Goal: Register for event/course: Sign up to attend an event or enroll in a course

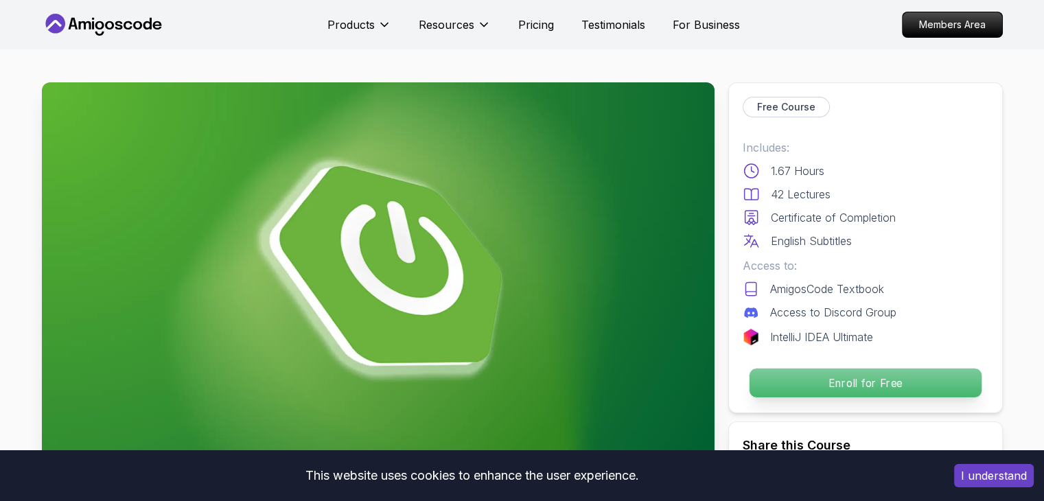
click at [939, 392] on p "Enroll for Free" at bounding box center [865, 383] width 232 height 29
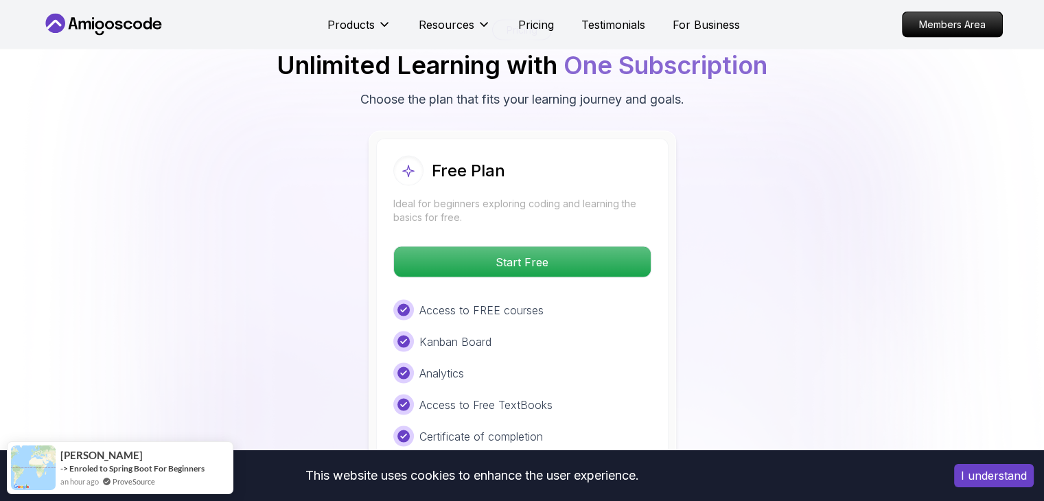
scroll to position [2874, 0]
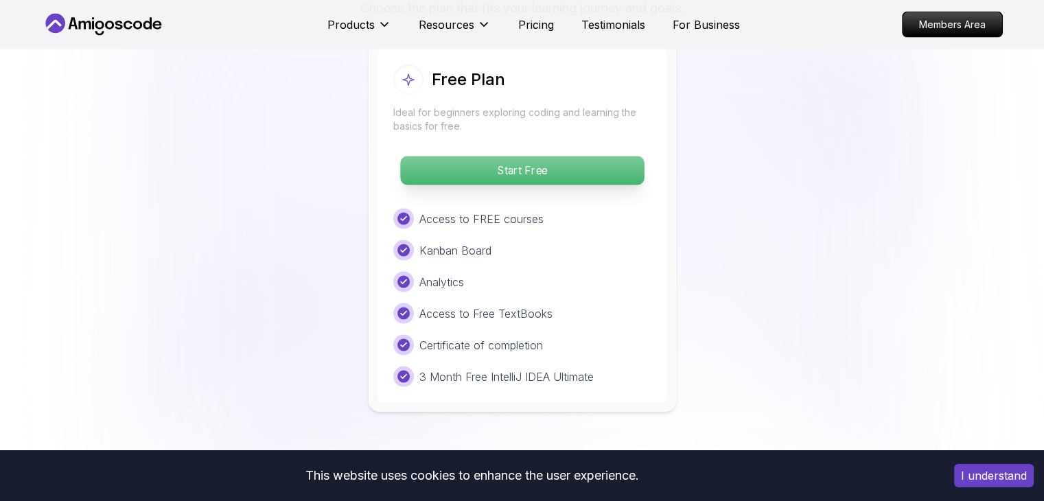
click at [531, 157] on p "Start Free" at bounding box center [522, 171] width 244 height 29
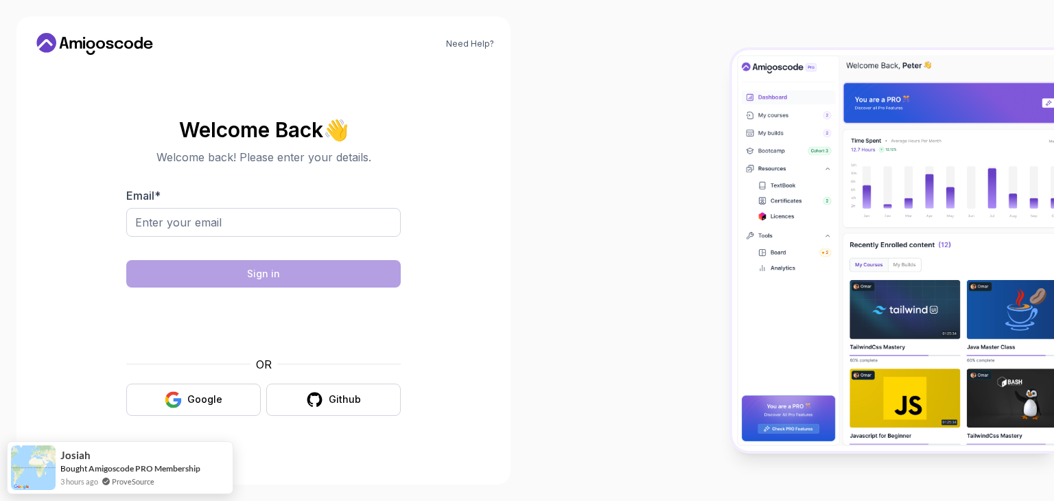
click at [725, 141] on body "Tra cứu Dịch Cài đặt Đang [PERSON_NAME] ... Need Help? Welcome Back 👋 Welcome b…" at bounding box center [527, 250] width 1054 height 501
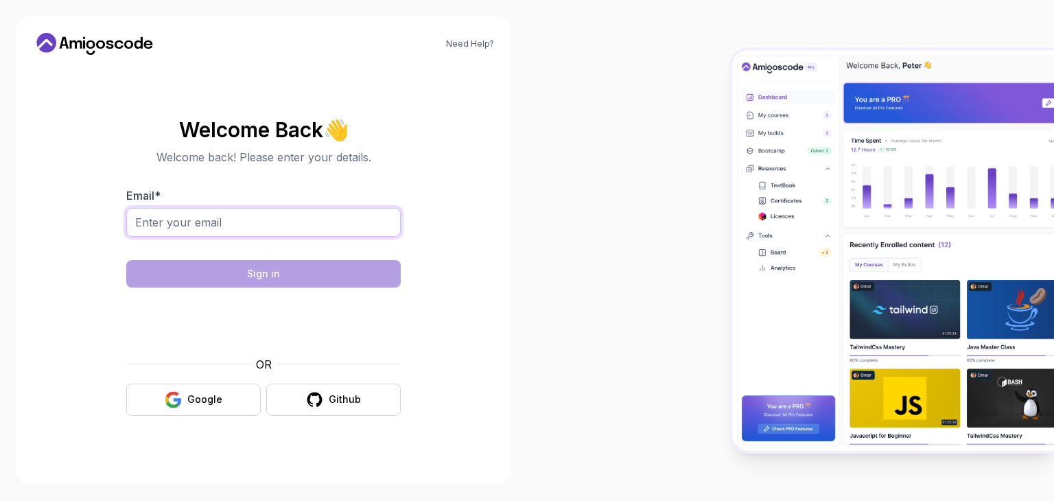
click at [323, 223] on input "Email *" at bounding box center [263, 222] width 275 height 29
type input "[EMAIL_ADDRESS][DOMAIN_NAME]"
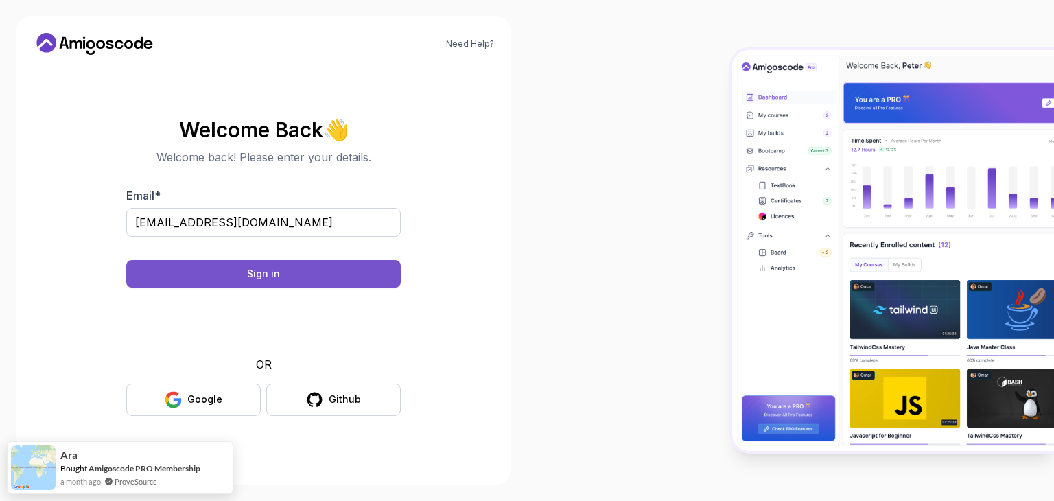
drag, startPoint x: 281, startPoint y: 277, endPoint x: 399, endPoint y: 263, distance: 118.9
click at [399, 263] on button "Sign in" at bounding box center [263, 273] width 275 height 27
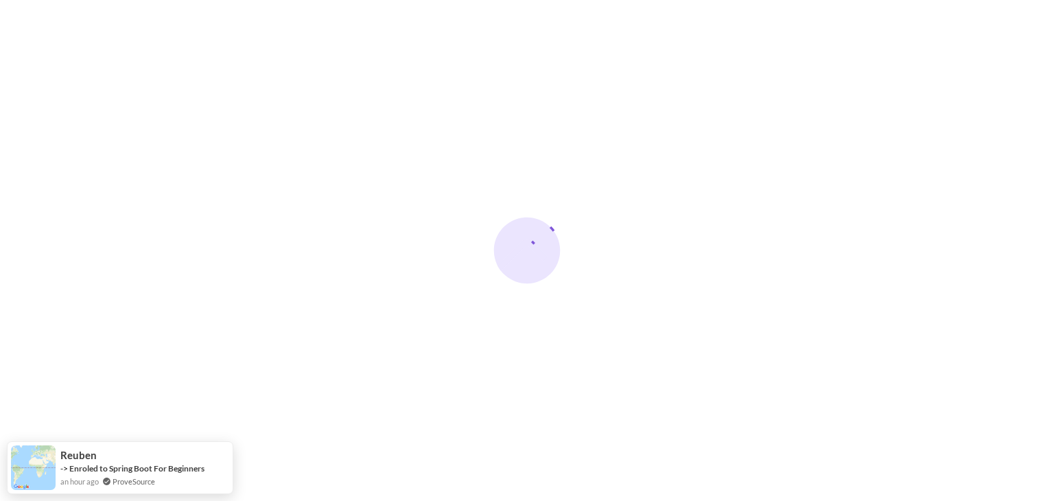
click at [224, 387] on div at bounding box center [527, 250] width 1054 height 501
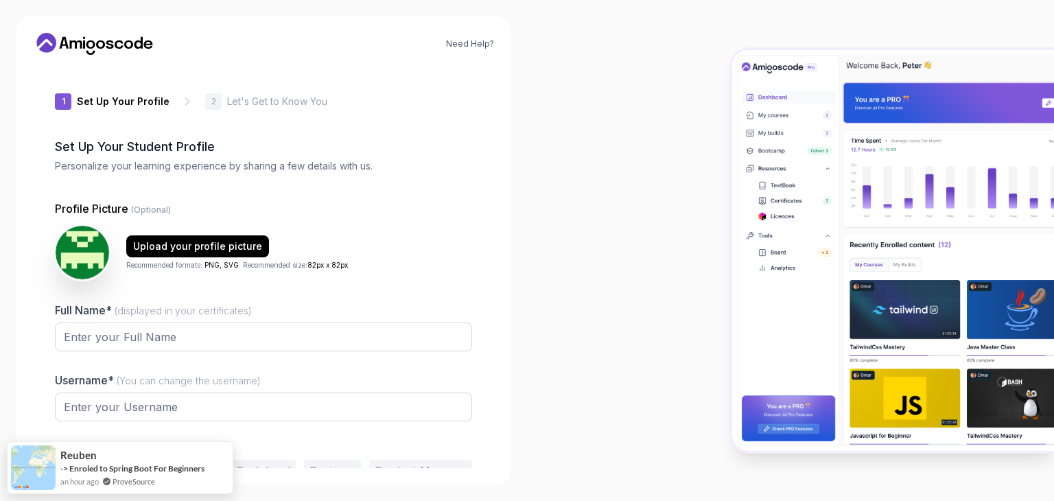
type input "daringbison887f3"
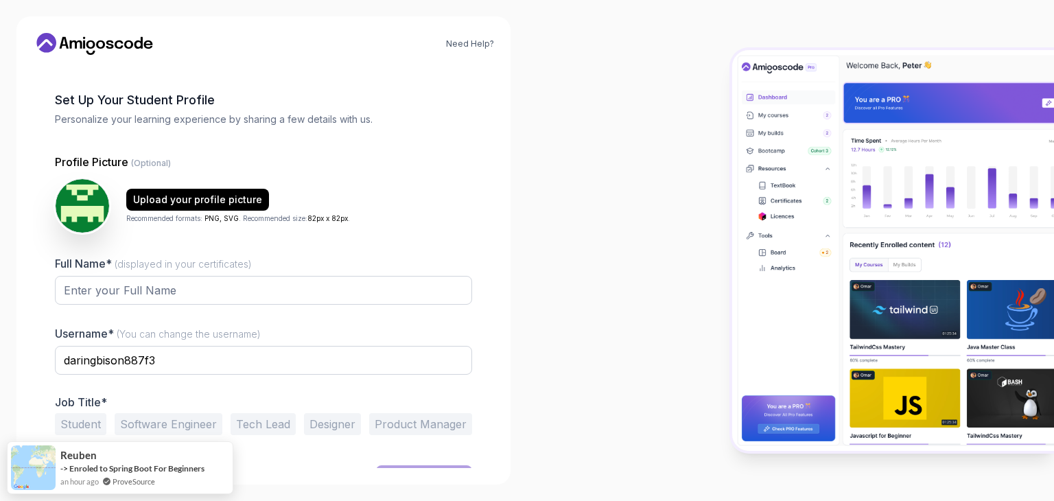
scroll to position [71, 0]
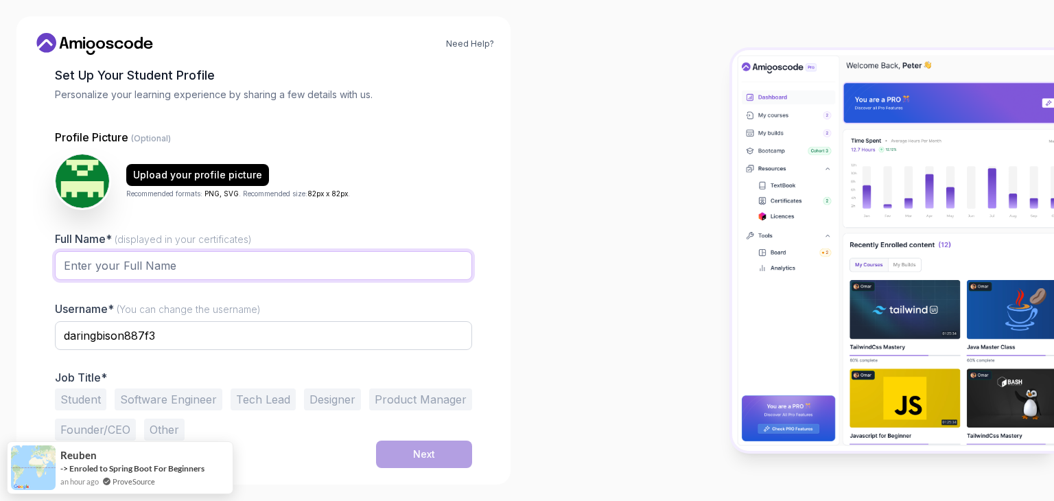
click at [206, 262] on input "Full Name* (displayed in your certificates)" at bounding box center [263, 265] width 417 height 29
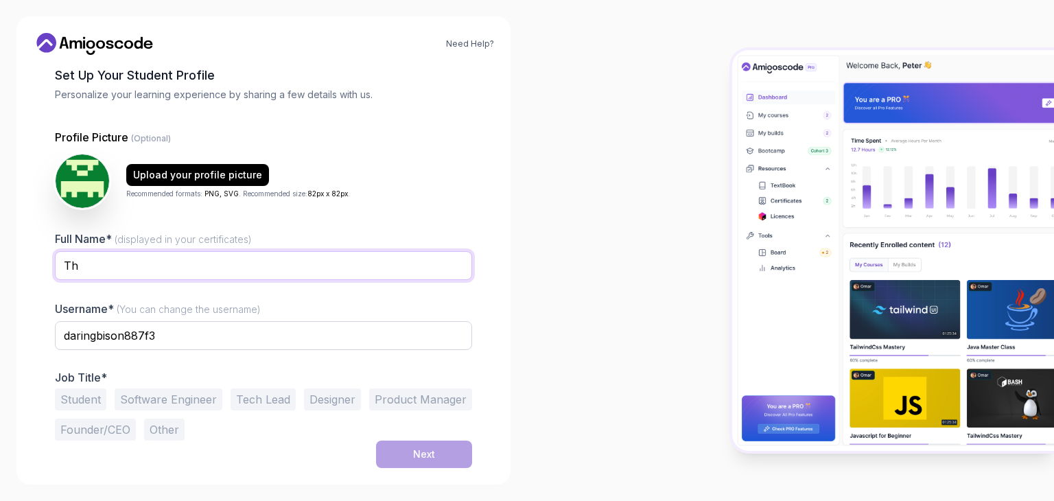
type input "TheMoriarty"
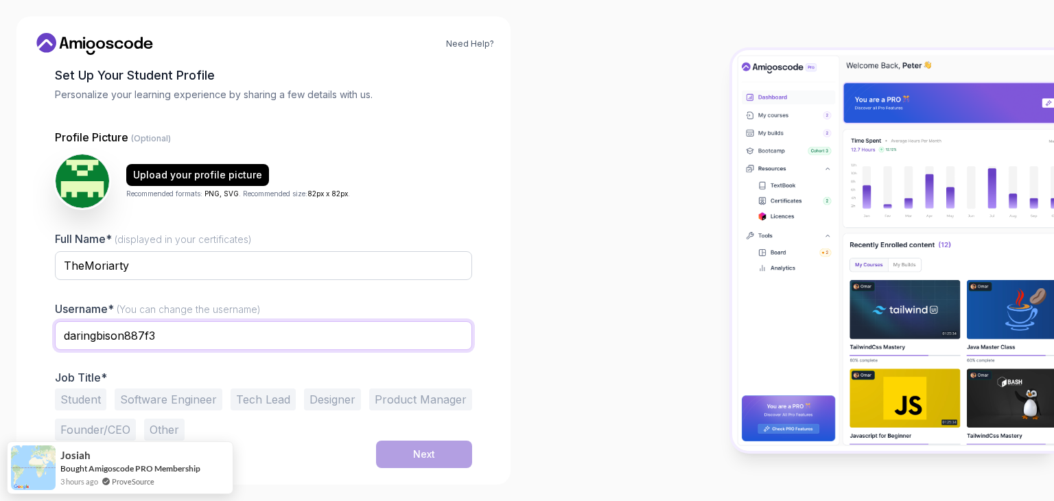
drag, startPoint x: 222, startPoint y: 331, endPoint x: 0, endPoint y: 329, distance: 222.4
click at [0, 329] on div "Need Help? 1 Set Up Your Profile 1 Set Up Your Profile 2 Let's Get to Know You …" at bounding box center [263, 250] width 527 height 501
type input "-TheMoriarty-"
drag, startPoint x: 253, startPoint y: 257, endPoint x: 0, endPoint y: 325, distance: 262.1
click at [0, 310] on div "Need Help? 1 Set Up Your Profile 1 Set Up Your Profile 2 Let's Get to Know You …" at bounding box center [263, 250] width 527 height 501
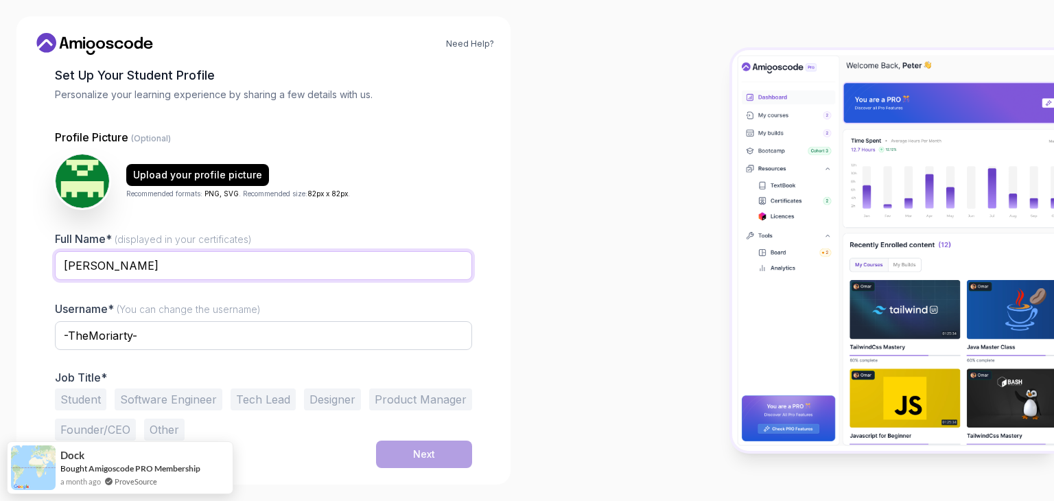
type input "Trần Hoài Phong"
click at [85, 401] on button "Student" at bounding box center [80, 400] width 51 height 22
click at [200, 395] on button "Software Engineer" at bounding box center [169, 400] width 108 height 22
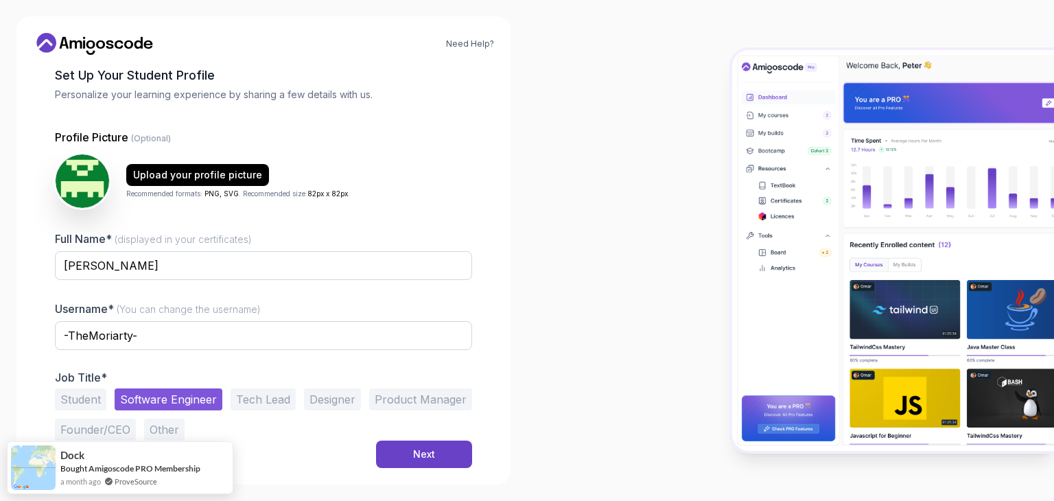
click at [82, 397] on button "Student" at bounding box center [80, 400] width 51 height 22
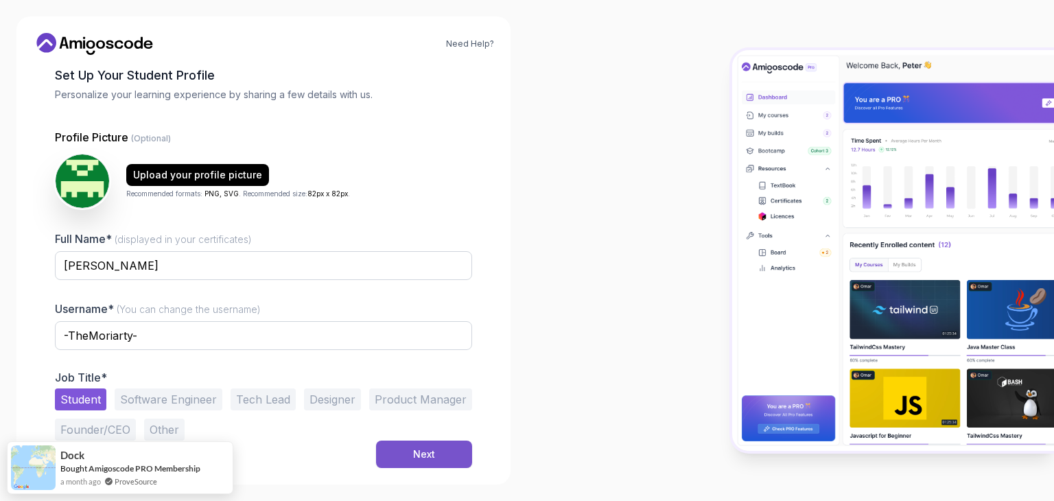
click at [455, 450] on button "Next" at bounding box center [424, 454] width 96 height 27
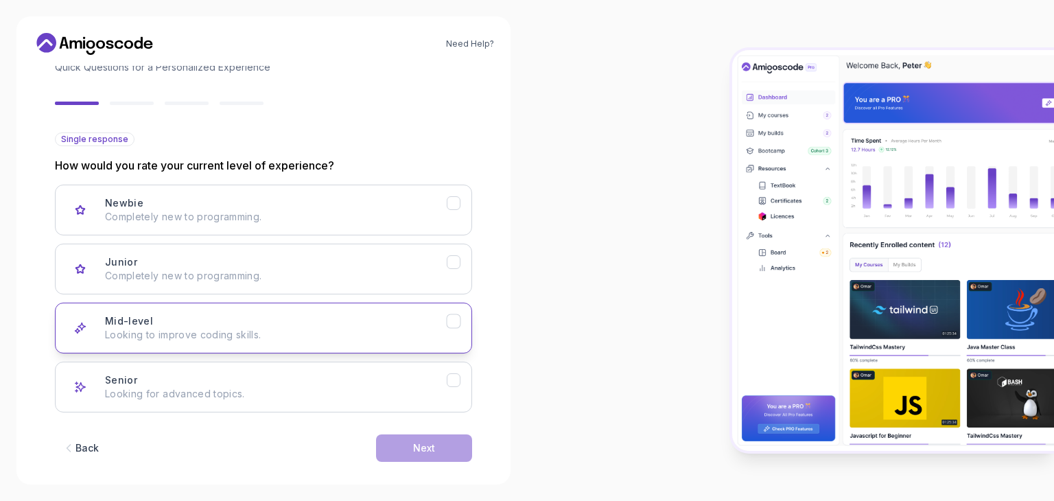
scroll to position [113, 0]
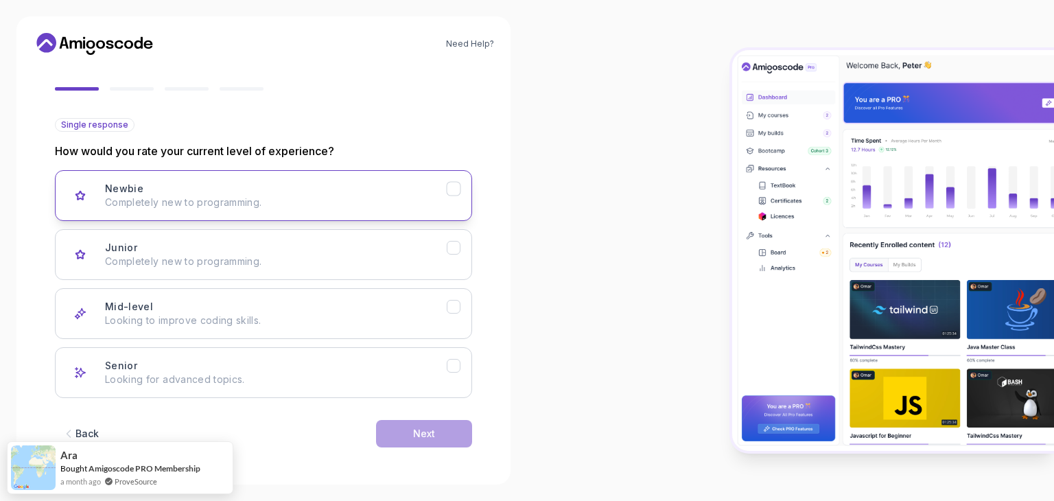
click at [448, 189] on icon "Newbie" at bounding box center [454, 189] width 13 height 13
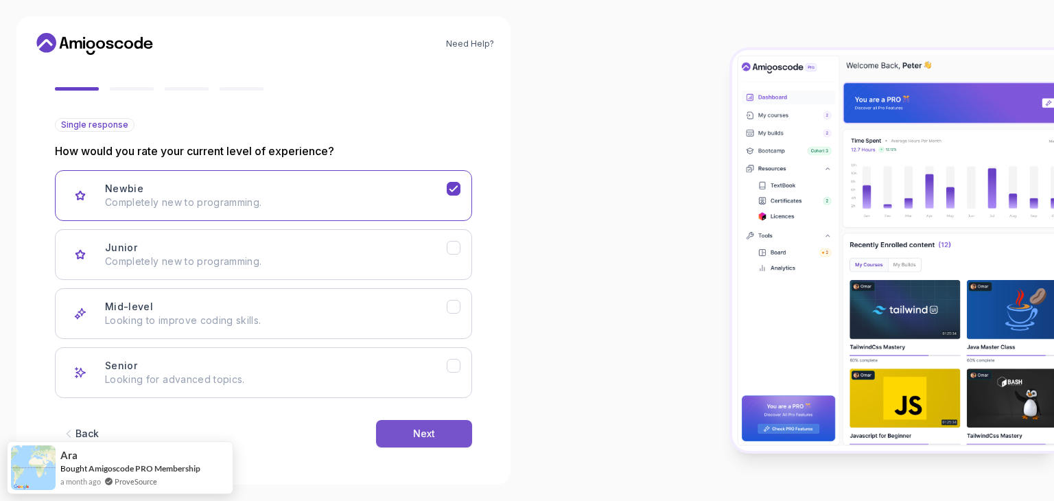
click at [464, 437] on button "Next" at bounding box center [424, 433] width 96 height 27
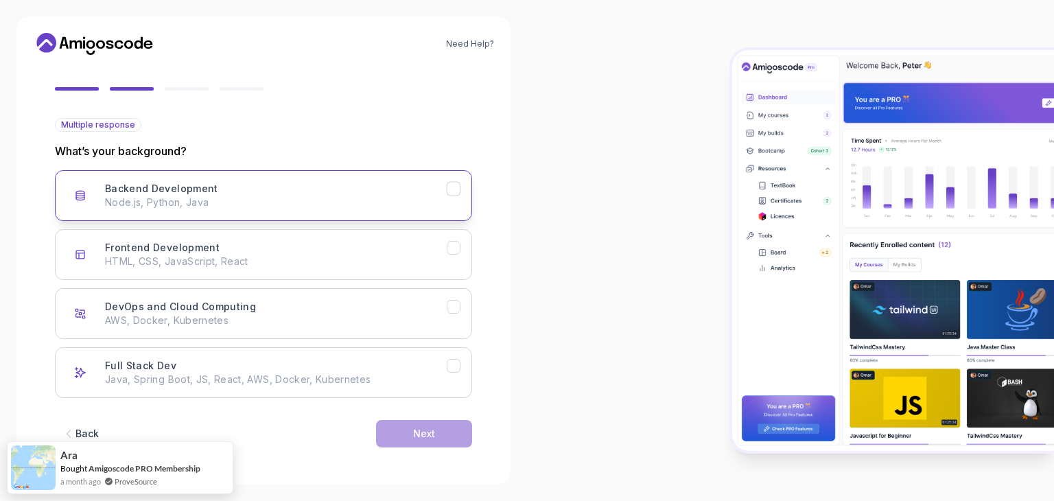
click at [452, 191] on icon "Backend Development" at bounding box center [454, 188] width 8 height 5
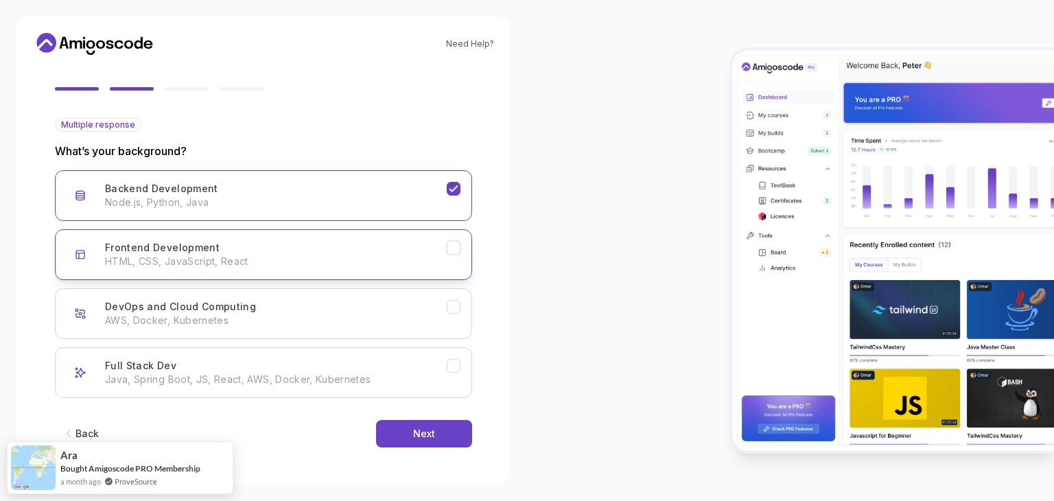
click at [453, 248] on icon "Frontend Development" at bounding box center [454, 247] width 8 height 5
click at [452, 301] on icon "DevOps and Cloud Computing" at bounding box center [454, 307] width 13 height 13
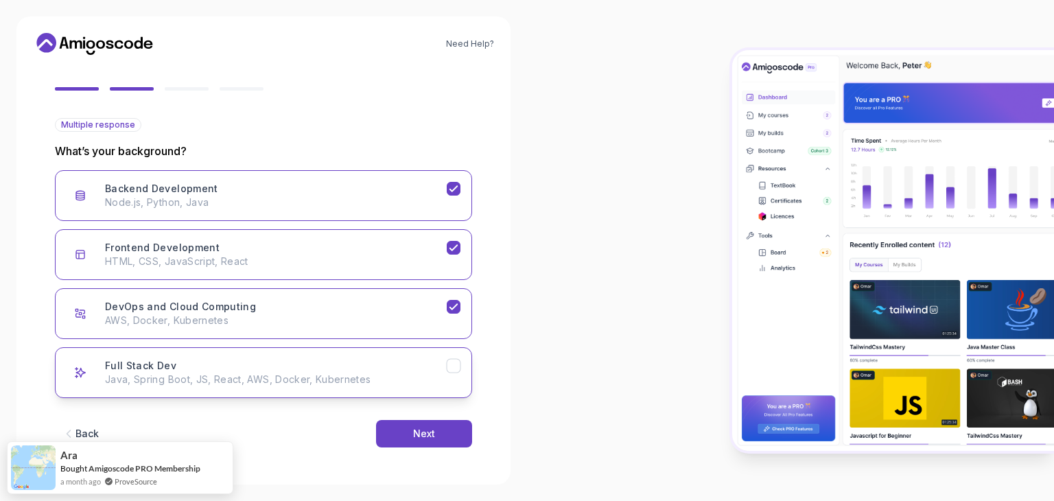
click at [451, 362] on icon "Full Stack Dev" at bounding box center [454, 366] width 13 height 13
click at [439, 440] on button "Next" at bounding box center [424, 433] width 96 height 27
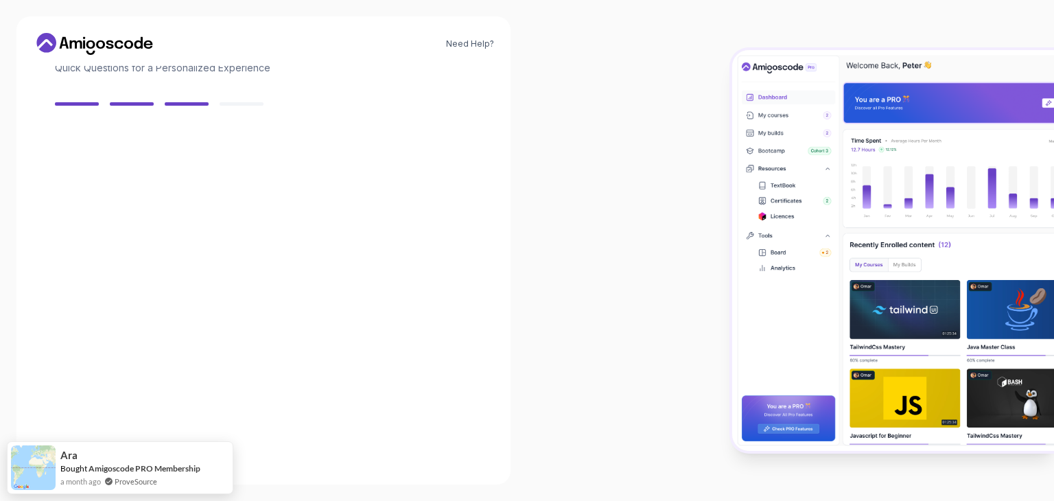
scroll to position [98, 0]
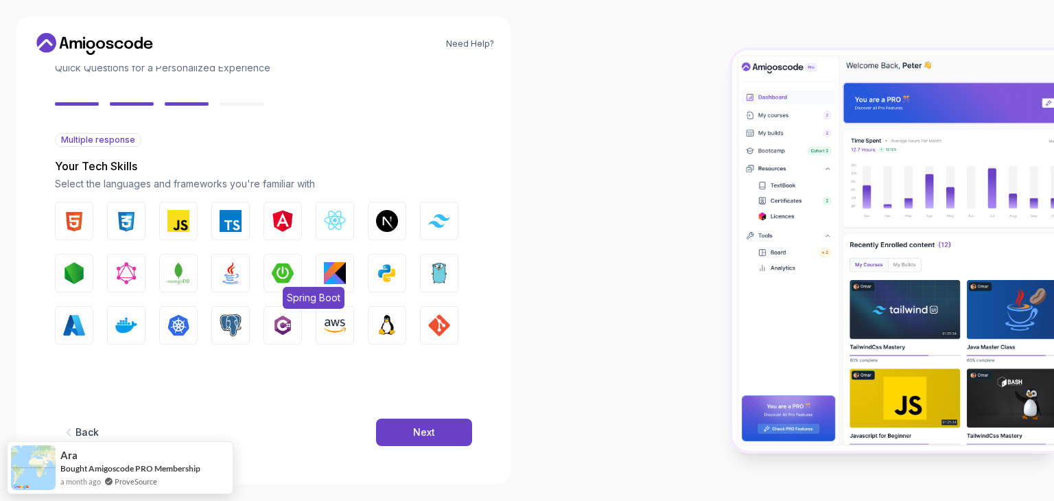
click at [291, 272] on img "button" at bounding box center [283, 273] width 22 height 22
click at [222, 273] on img "button" at bounding box center [231, 273] width 22 height 22
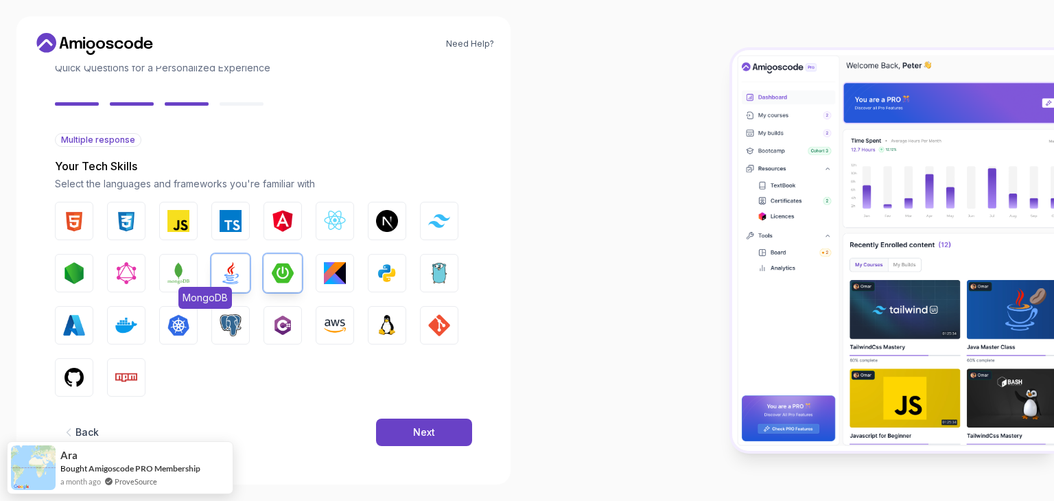
click at [181, 279] on img "button" at bounding box center [178, 273] width 22 height 22
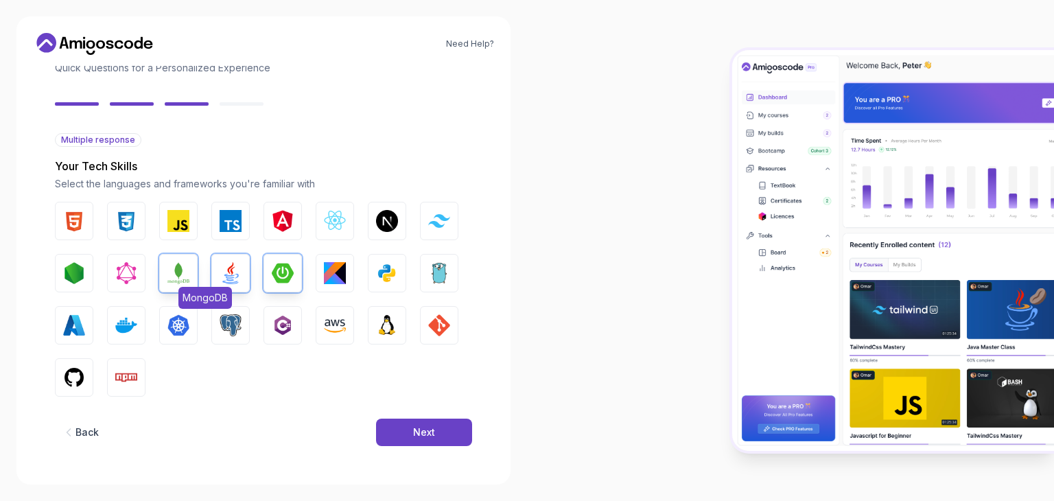
click at [181, 279] on img "button" at bounding box center [178, 273] width 22 height 22
click at [51, 284] on div "2 Let's Get to Know You 1 Set Up Your Profile 2 Let's Get to Know You Getting t…" at bounding box center [263, 169] width 461 height 402
click at [65, 275] on img "button" at bounding box center [74, 273] width 22 height 22
click at [68, 275] on img "button" at bounding box center [74, 273] width 22 height 22
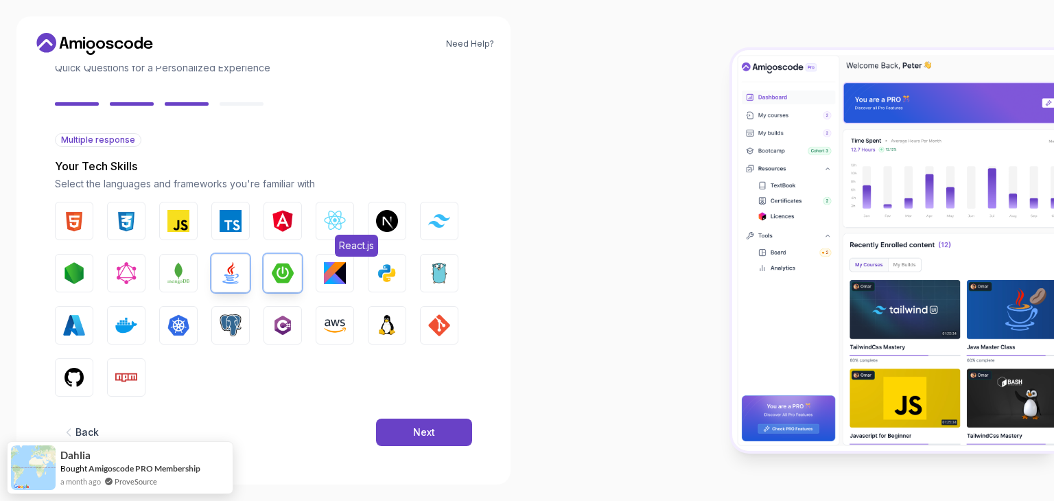
click at [340, 221] on img "button" at bounding box center [335, 221] width 22 height 22
click at [340, 219] on img "button" at bounding box center [335, 221] width 22 height 22
click at [301, 273] on button "Spring Boot" at bounding box center [283, 273] width 38 height 38
click at [231, 278] on img "button" at bounding box center [231, 273] width 22 height 22
click at [231, 279] on img "button" at bounding box center [231, 273] width 22 height 22
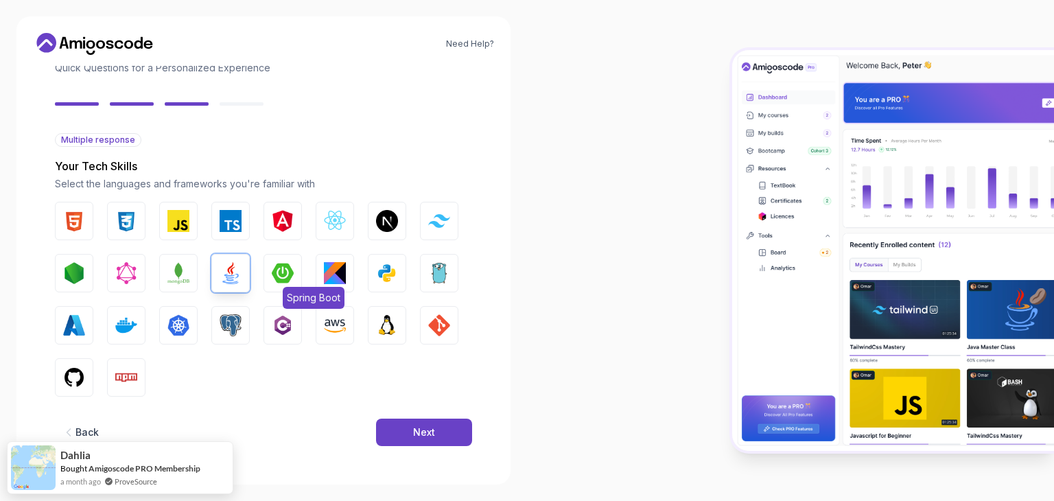
click at [283, 274] on img "button" at bounding box center [283, 273] width 22 height 22
click at [354, 203] on div "HTML CSS JavaScript TypeScript Angular React.js Next.js Tailwind CSS Node.js Gr…" at bounding box center [263, 299] width 417 height 195
click at [343, 214] on img "button" at bounding box center [335, 221] width 22 height 22
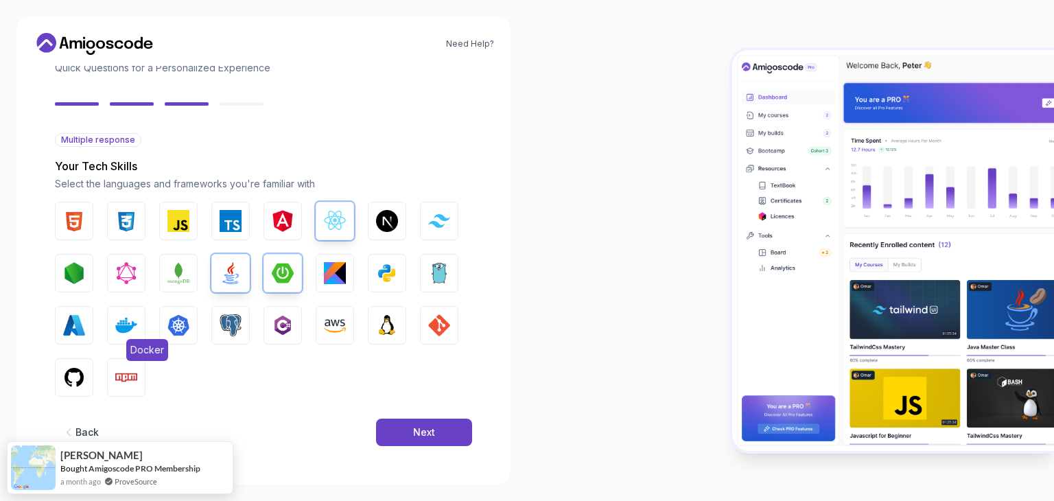
click at [132, 319] on img "button" at bounding box center [126, 325] width 22 height 22
click at [65, 374] on img "button" at bounding box center [74, 378] width 22 height 22
click at [392, 329] on img "button" at bounding box center [387, 325] width 22 height 22
click at [132, 380] on img "button" at bounding box center [126, 378] width 22 height 22
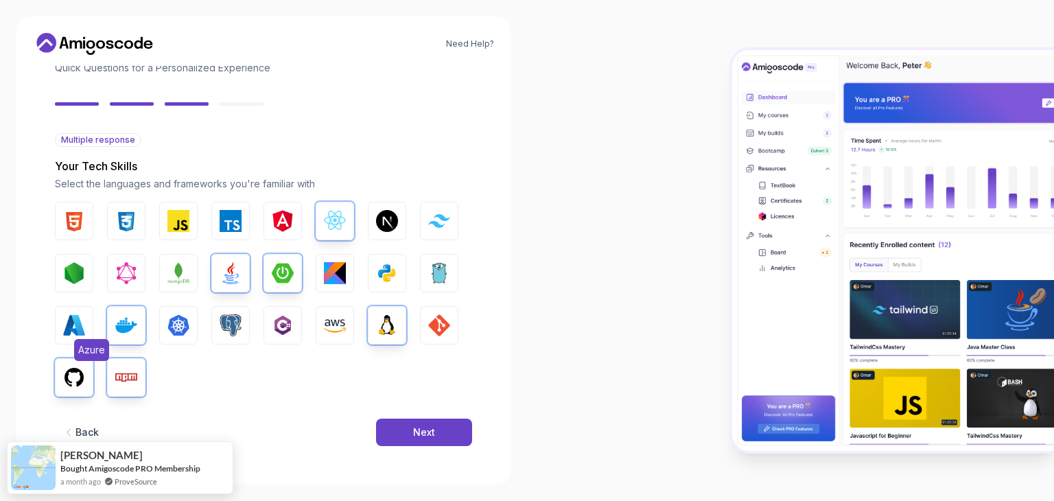
click at [91, 323] on button "Azure" at bounding box center [74, 325] width 38 height 38
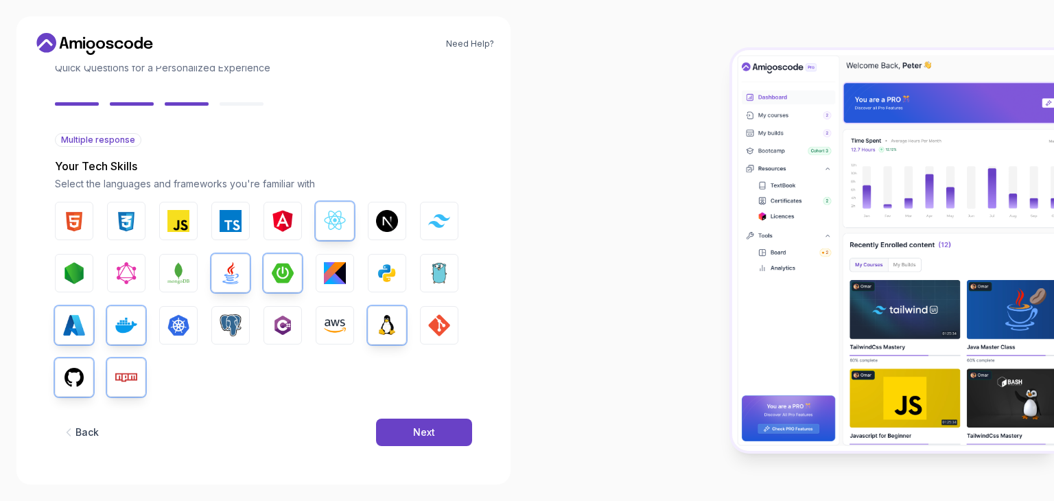
drag, startPoint x: 131, startPoint y: 369, endPoint x: 93, endPoint y: 351, distance: 42.1
click at [131, 371] on img "button" at bounding box center [126, 378] width 22 height 22
click at [73, 336] on button "Azure" at bounding box center [74, 325] width 38 height 38
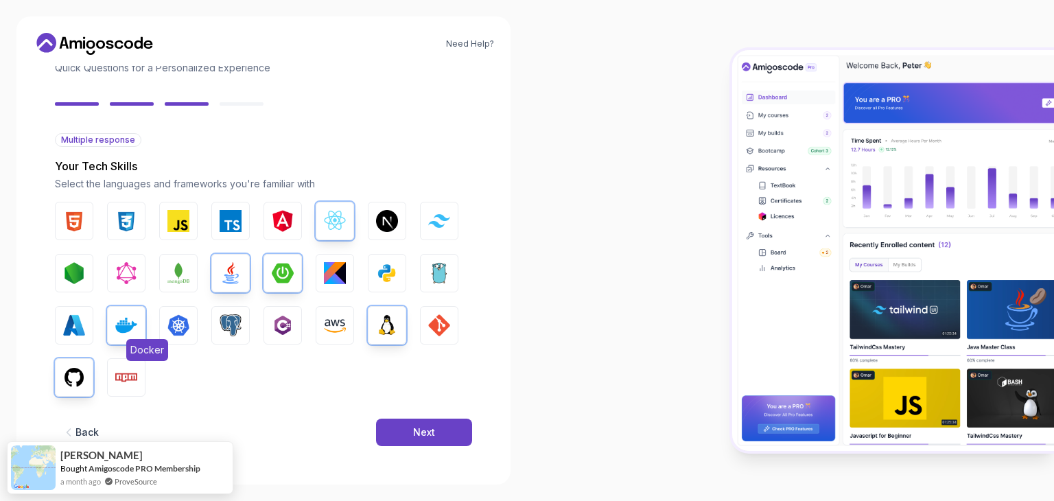
click at [136, 319] on img "button" at bounding box center [126, 325] width 22 height 22
click at [67, 378] on img "button" at bounding box center [74, 378] width 22 height 22
click at [336, 220] on img "button" at bounding box center [335, 221] width 22 height 22
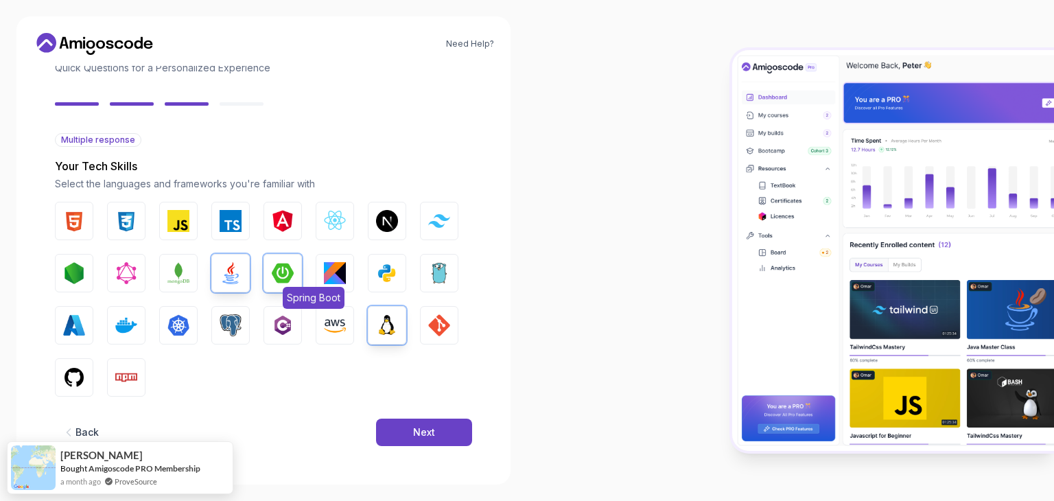
click at [294, 273] on button "Spring Boot" at bounding box center [283, 273] width 38 height 38
click at [382, 323] on img "button" at bounding box center [387, 325] width 22 height 22
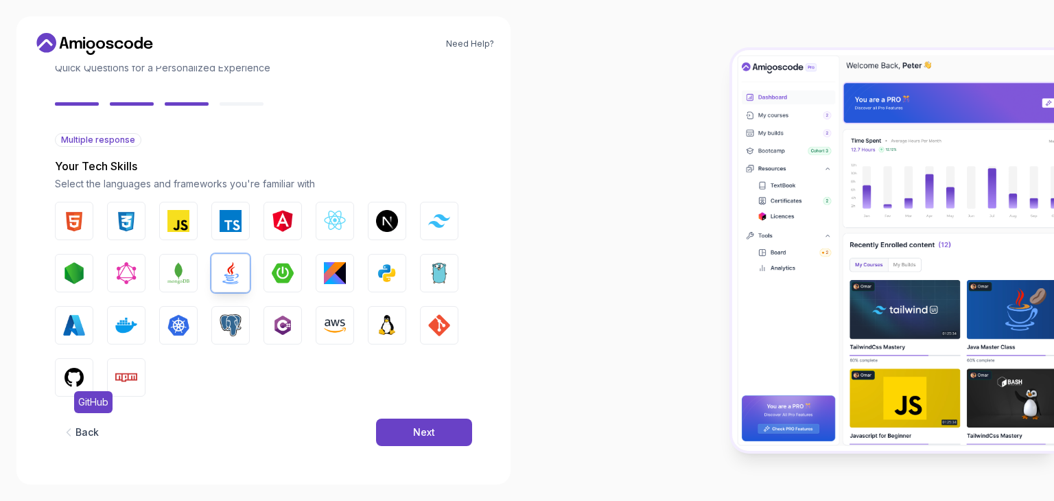
click at [80, 377] on img "button" at bounding box center [74, 378] width 22 height 22
click at [448, 438] on button "Next" at bounding box center [424, 432] width 96 height 27
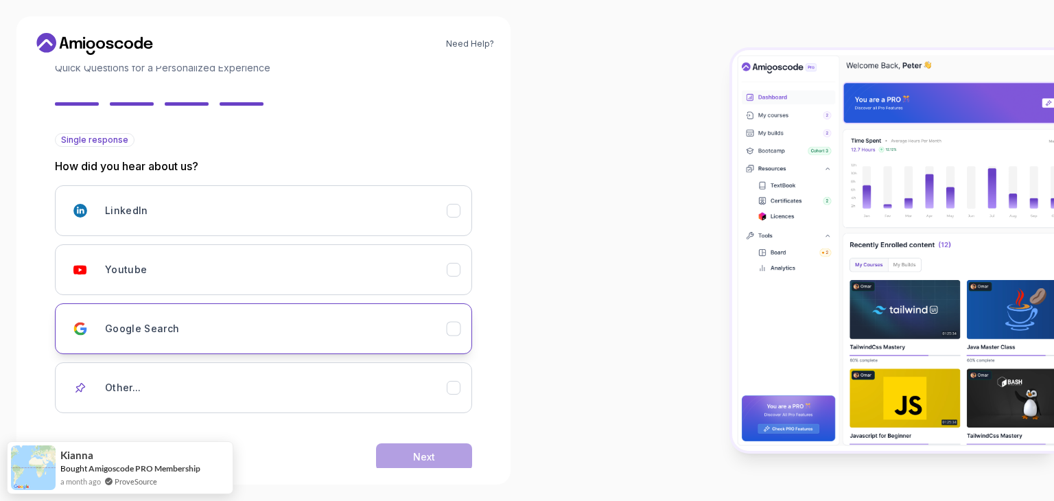
click at [459, 322] on div "Google Search" at bounding box center [454, 329] width 14 height 14
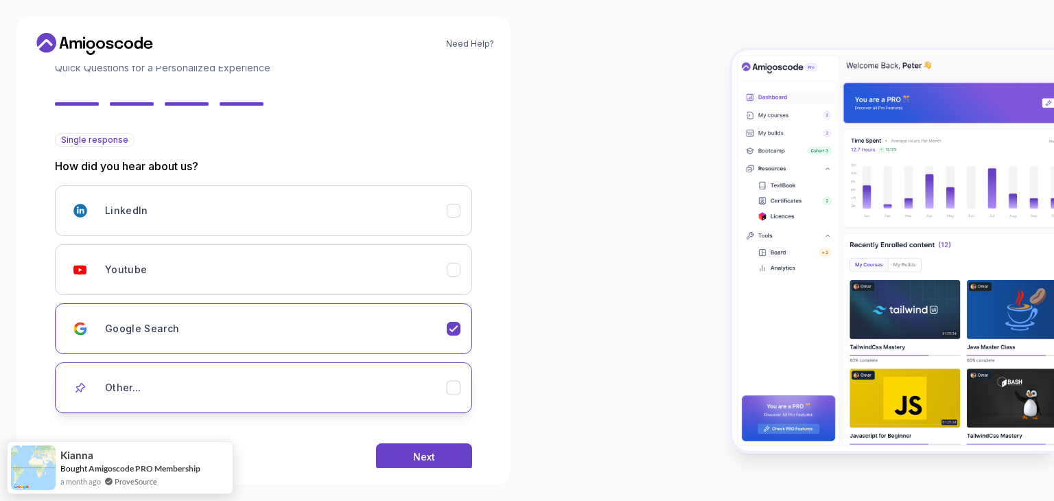
drag, startPoint x: 482, startPoint y: 400, endPoint x: 454, endPoint y: 389, distance: 29.6
click at [481, 400] on div "2 Let's Get to Know You 1 Set Up Your Profile 2 Let's Get to Know You Getting t…" at bounding box center [263, 267] width 461 height 402
click at [454, 389] on icon "Other..." at bounding box center [454, 388] width 13 height 13
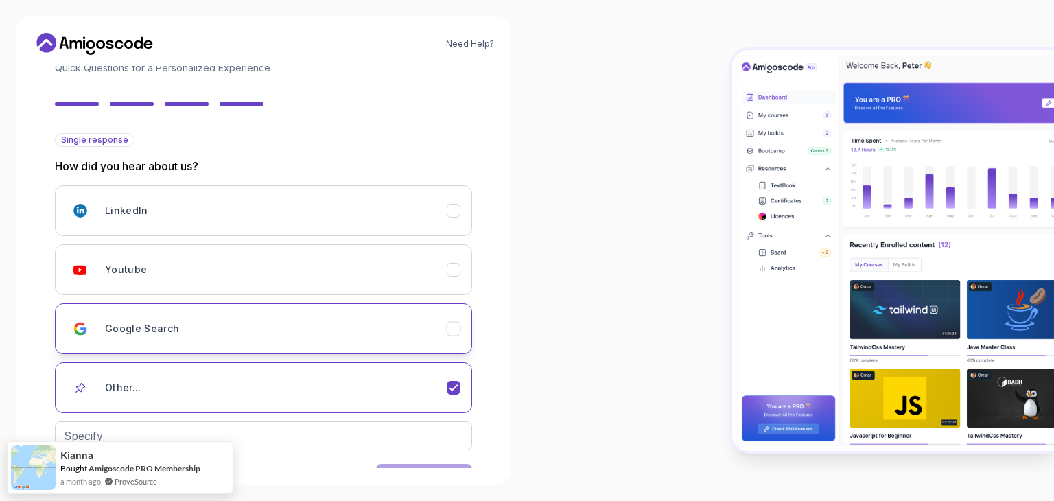
click at [459, 336] on button "Google Search" at bounding box center [263, 328] width 417 height 51
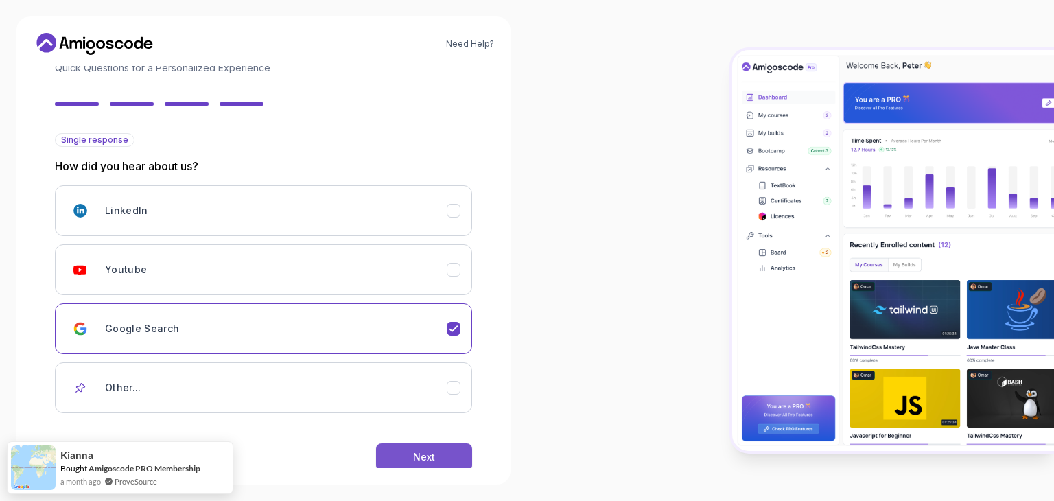
click at [438, 459] on button "Next" at bounding box center [424, 456] width 96 height 27
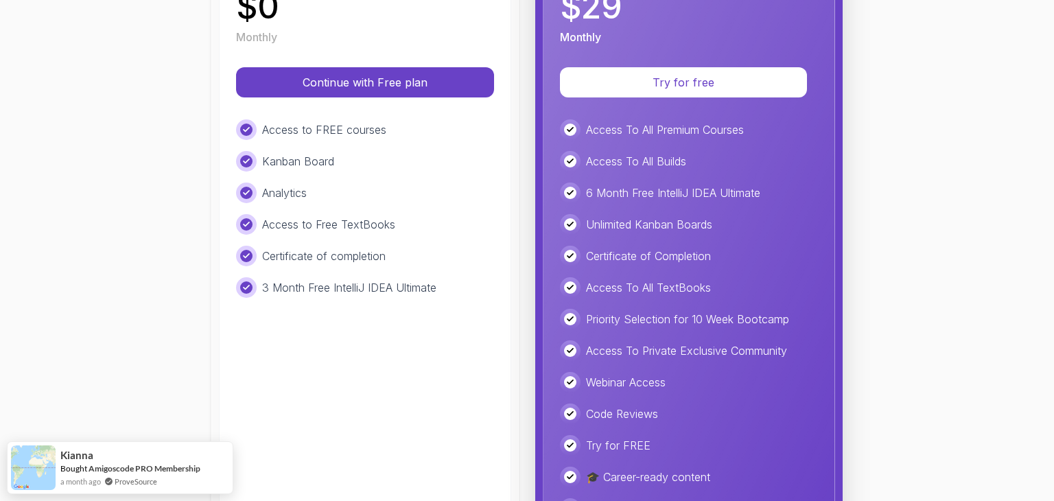
scroll to position [171, 0]
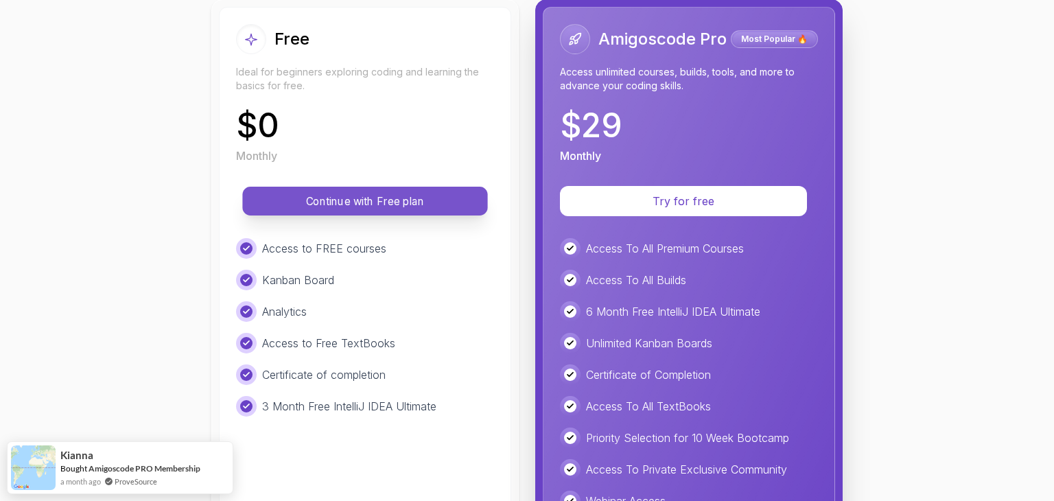
click at [426, 192] on button "Continue with Free plan" at bounding box center [364, 201] width 245 height 29
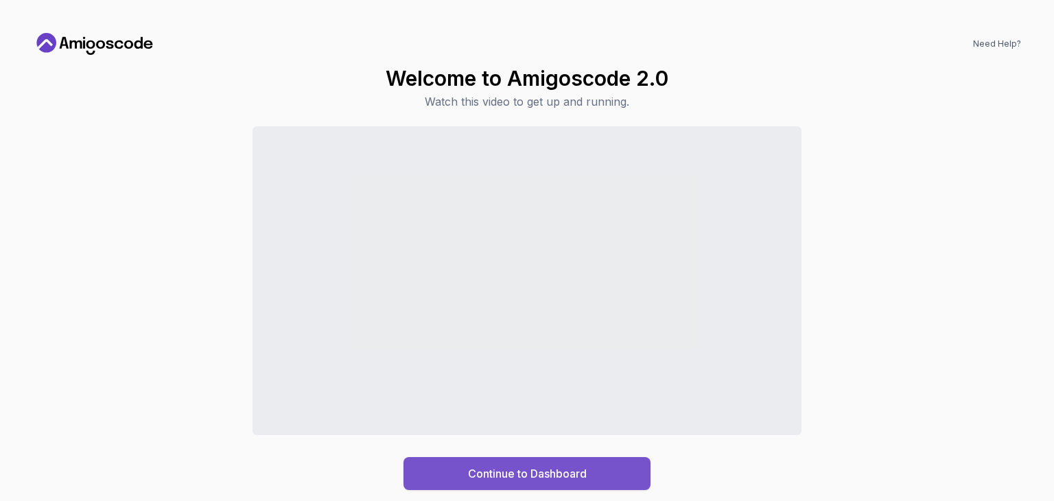
click at [541, 478] on div "Continue to Dashboard" at bounding box center [527, 473] width 119 height 16
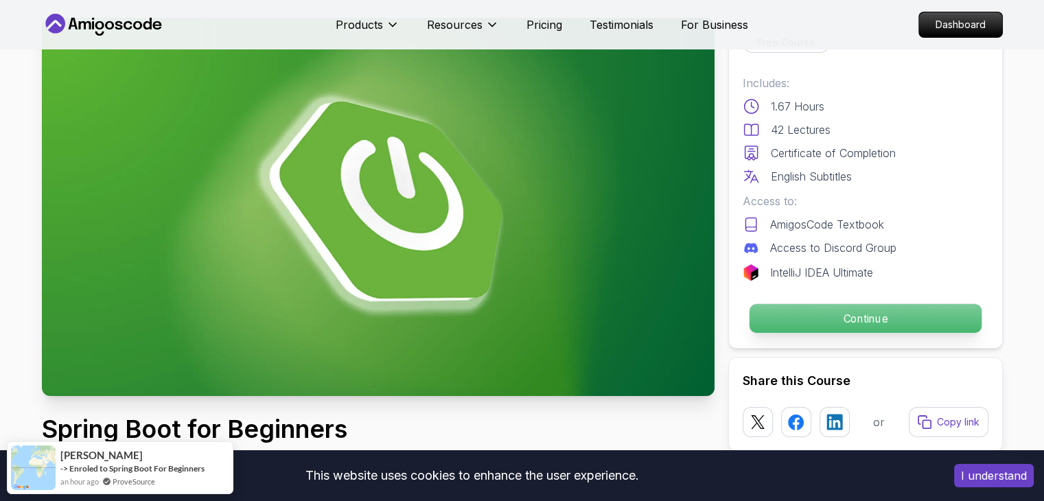
scroll to position [91, 0]
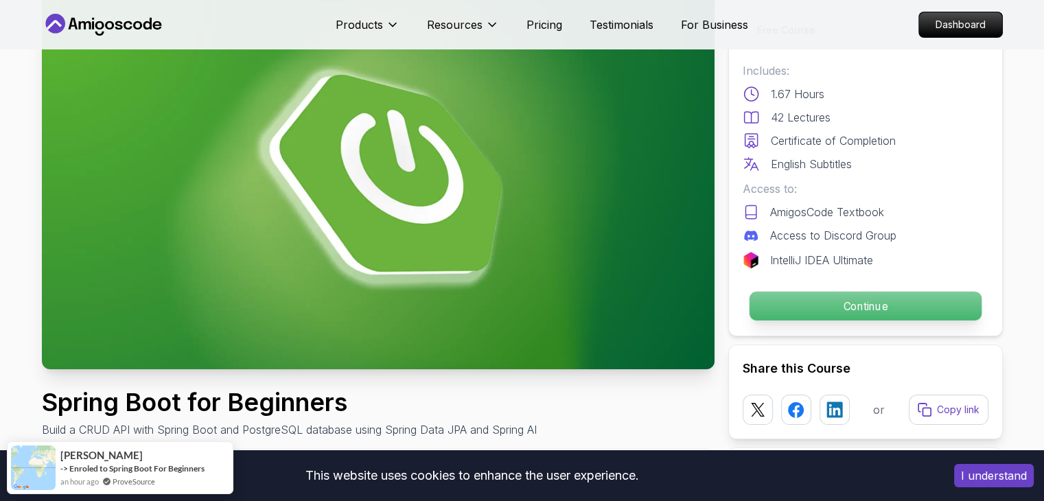
click at [853, 292] on p "Continue" at bounding box center [865, 306] width 232 height 29
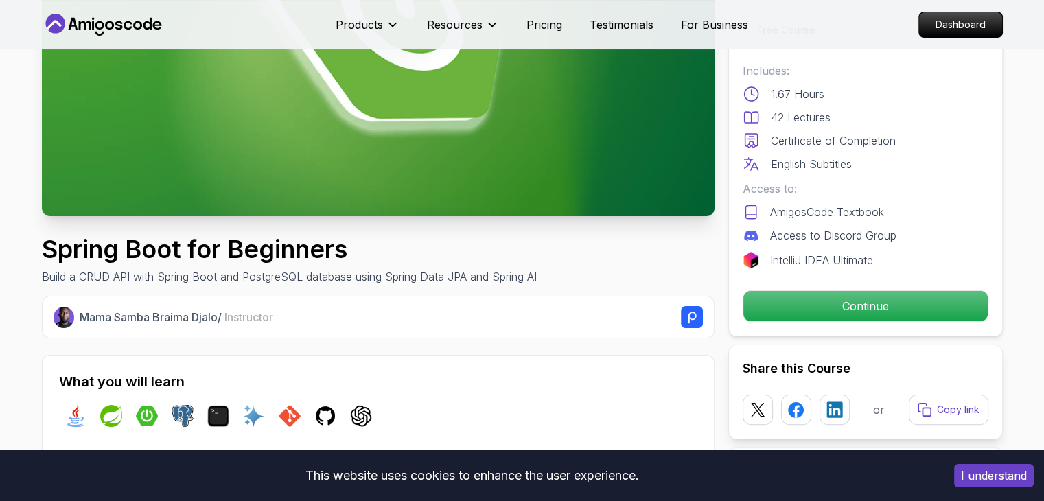
scroll to position [275, 0]
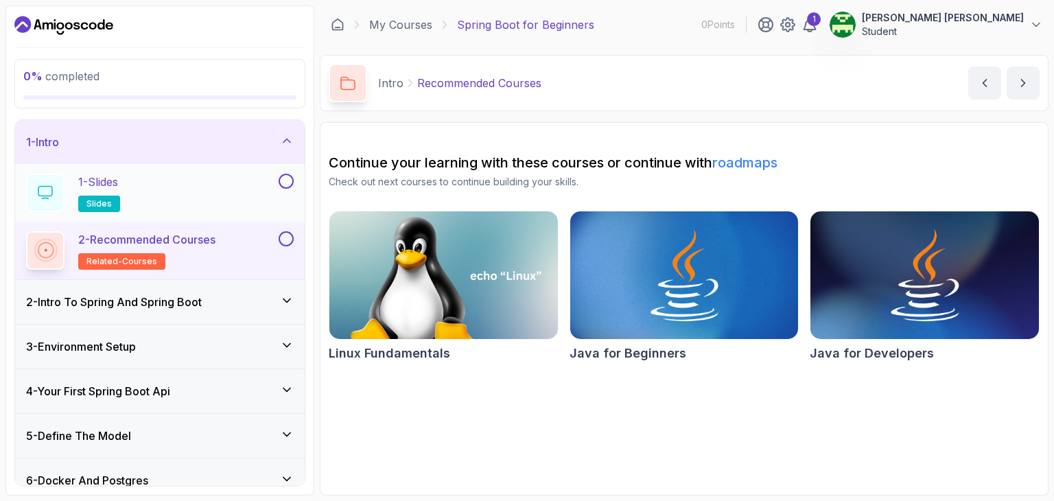
click at [279, 189] on button "1 - Slides slides" at bounding box center [160, 193] width 268 height 38
